Goal: Find specific page/section: Find specific page/section

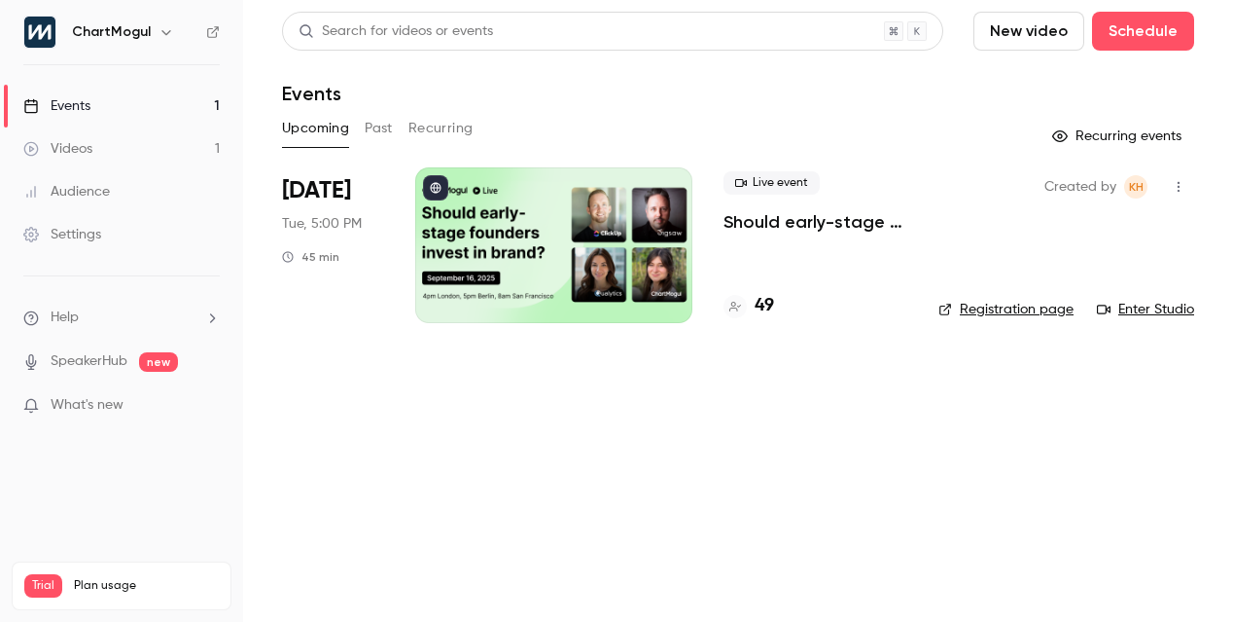
click at [819, 214] on p "Should early-stage founders invest in brand?" at bounding box center [816, 221] width 184 height 23
